Goal: Transaction & Acquisition: Obtain resource

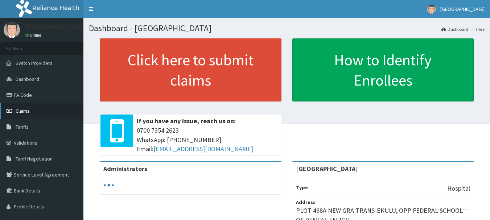
click at [27, 115] on link "Claims" at bounding box center [41, 111] width 83 height 16
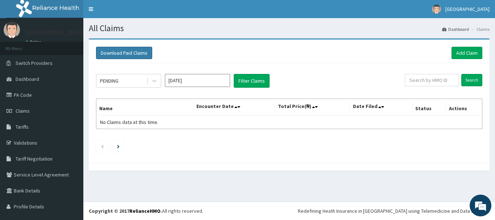
click at [126, 49] on button "Download Paid Claims" at bounding box center [124, 53] width 56 height 12
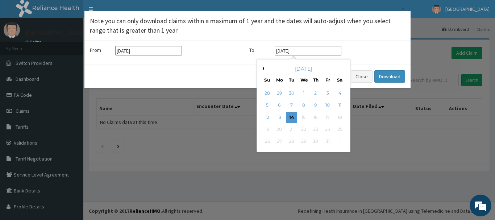
click at [289, 51] on input "[DATE]" at bounding box center [308, 50] width 67 height 9
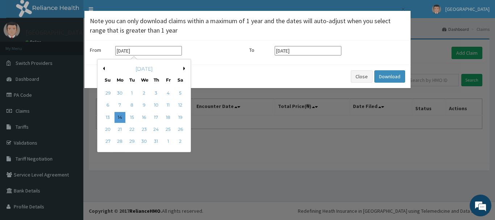
click at [121, 50] on input "[DATE]" at bounding box center [148, 50] width 67 height 9
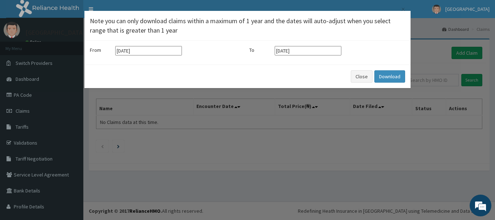
click at [311, 71] on div "Close Download" at bounding box center [247, 77] width 326 height 24
click at [381, 73] on button "Download" at bounding box center [389, 76] width 31 height 12
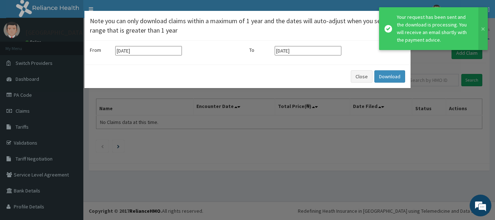
click at [440, 40] on div "Your request has been sent and the download is processing. You will receive an …" at bounding box center [434, 28] width 75 height 30
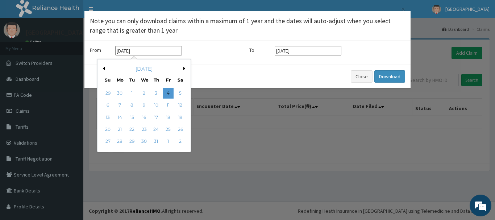
click at [156, 50] on input "[DATE]" at bounding box center [148, 50] width 67 height 9
click at [177, 99] on div "6 7 8 9 10 11 12" at bounding box center [144, 105] width 84 height 12
drag, startPoint x: 176, startPoint y: 99, endPoint x: 179, endPoint y: 113, distance: 14.9
click at [179, 113] on div "29 30 1 2 3 4 5 6 7 8 9 10 11 12 13 14 15 16 17 18 19 20 21 22 23 24 25 26 27 2…" at bounding box center [144, 117] width 84 height 61
click at [168, 95] on div "4" at bounding box center [168, 93] width 11 height 11
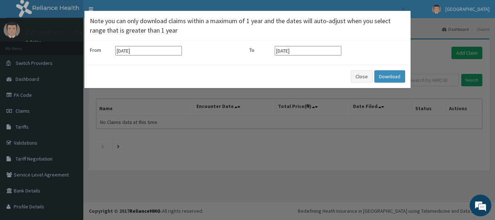
click at [128, 51] on input "[DATE]" at bounding box center [148, 50] width 67 height 9
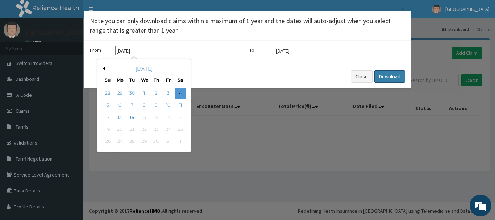
type input "[DATE]"
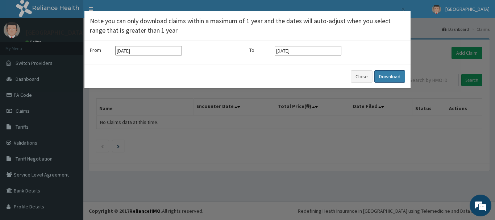
click at [393, 75] on button "Download" at bounding box center [389, 76] width 31 height 12
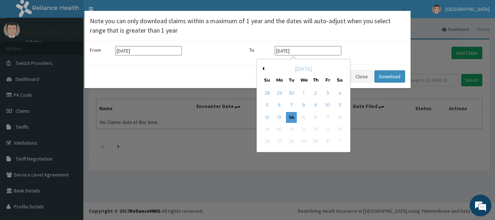
click at [281, 50] on input "[DATE]" at bounding box center [308, 50] width 67 height 9
type input "[DATE]"
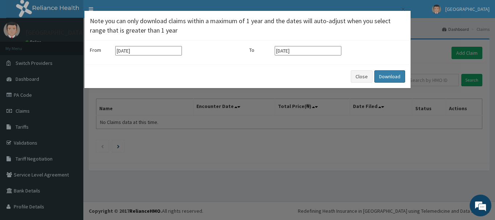
click at [393, 75] on button "Download" at bounding box center [389, 76] width 31 height 12
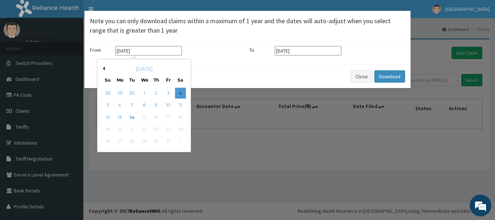
click at [123, 51] on input "[DATE]" at bounding box center [148, 50] width 67 height 9
click at [121, 49] on input "[DATE]" at bounding box center [148, 50] width 67 height 9
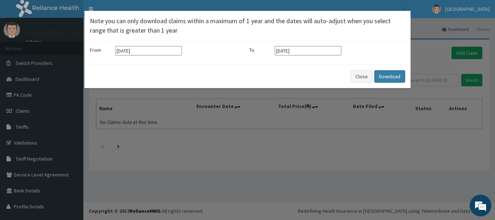
click at [385, 78] on button "Download" at bounding box center [389, 76] width 31 height 12
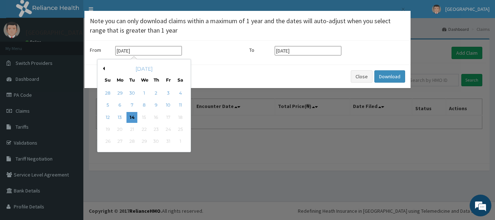
click at [121, 51] on input "[DATE]" at bounding box center [148, 50] width 67 height 9
click at [128, 51] on input "[DATE]" at bounding box center [148, 50] width 67 height 9
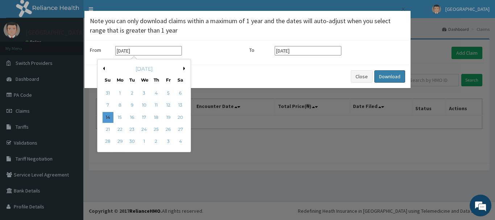
type input "[DATE]"
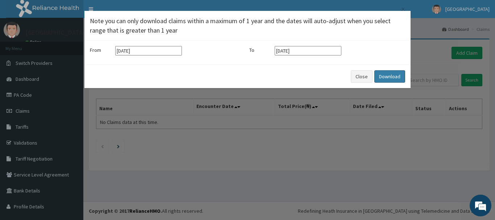
click at [402, 76] on button "Download" at bounding box center [389, 76] width 31 height 12
